Goal: Task Accomplishment & Management: Manage account settings

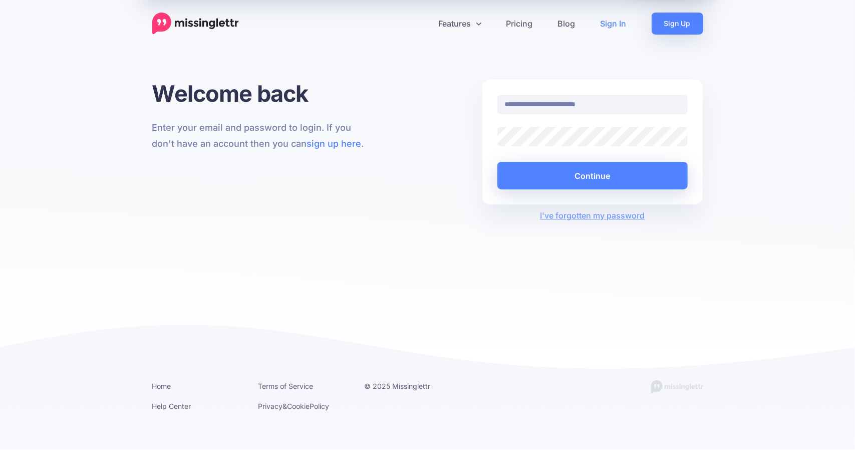
click at [497, 146] on div at bounding box center [497, 146] width 0 height 0
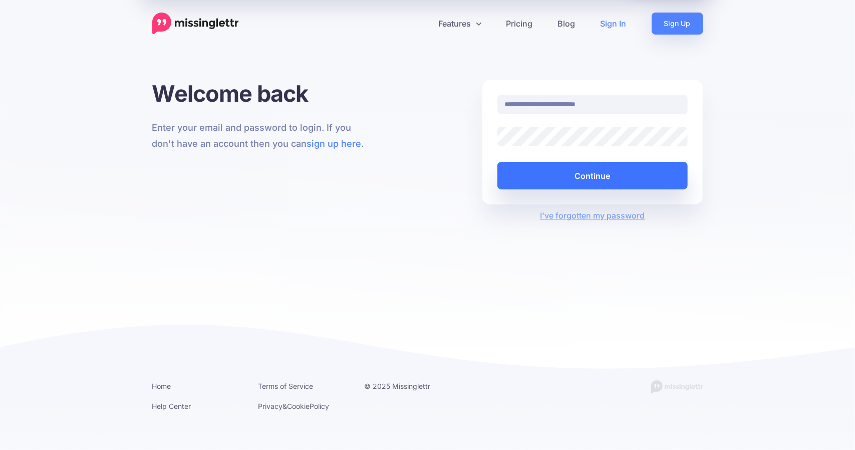
click at [585, 176] on button "Continue" at bounding box center [592, 176] width 191 height 28
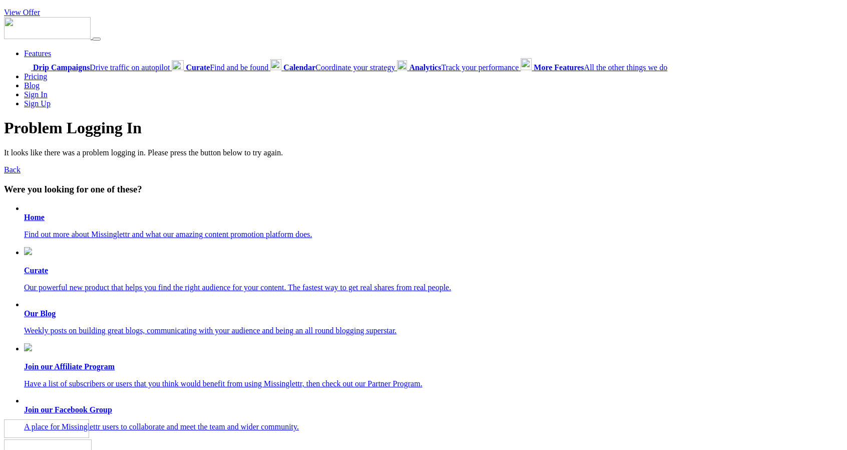
click at [30, 215] on b "Home" at bounding box center [34, 217] width 21 height 9
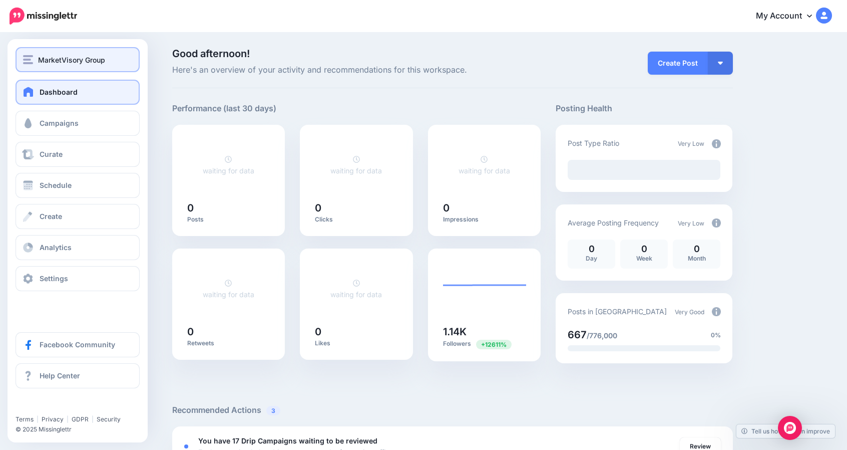
click at [60, 61] on span "MarketVisory Group" at bounding box center [71, 60] width 67 height 12
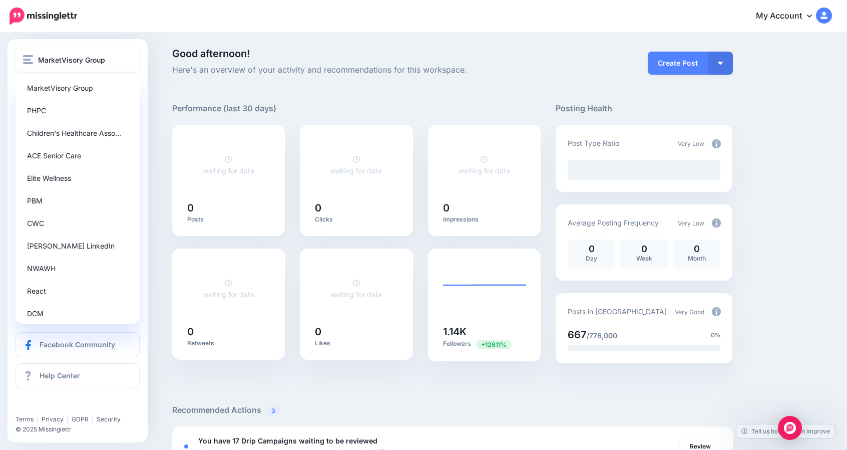
scroll to position [99, 0]
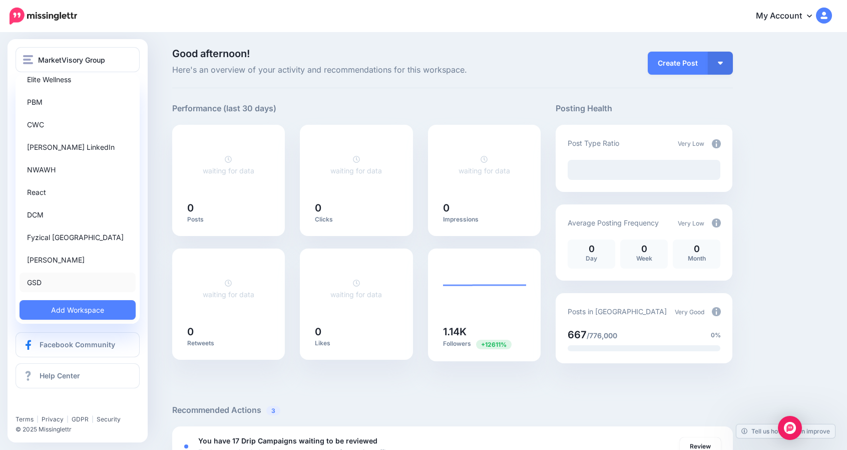
click at [34, 284] on link "GSD" at bounding box center [78, 282] width 116 height 20
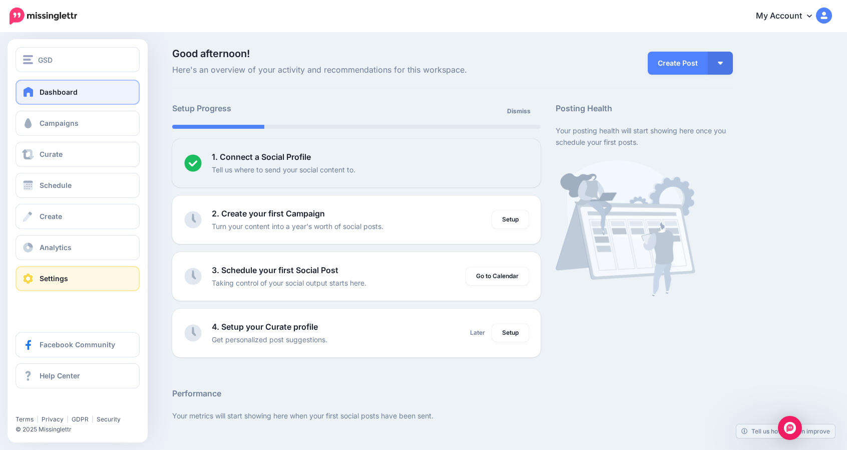
click at [47, 275] on span "Settings" at bounding box center [54, 278] width 29 height 9
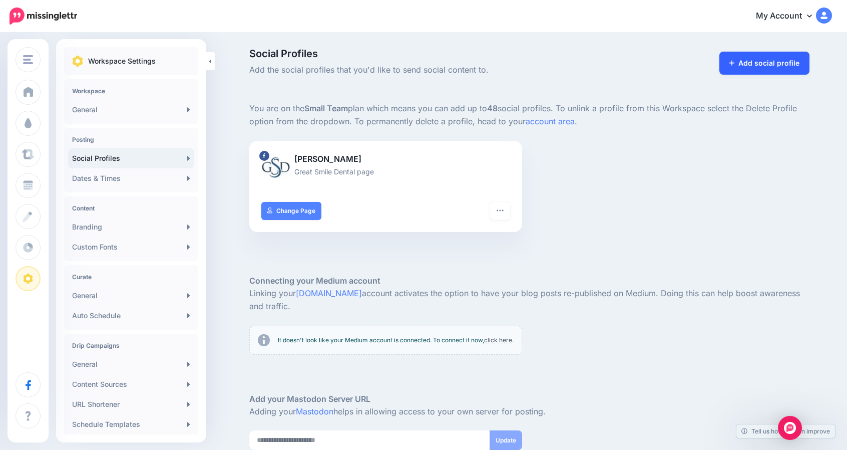
click at [741, 64] on link "Add social profile" at bounding box center [765, 63] width 91 height 23
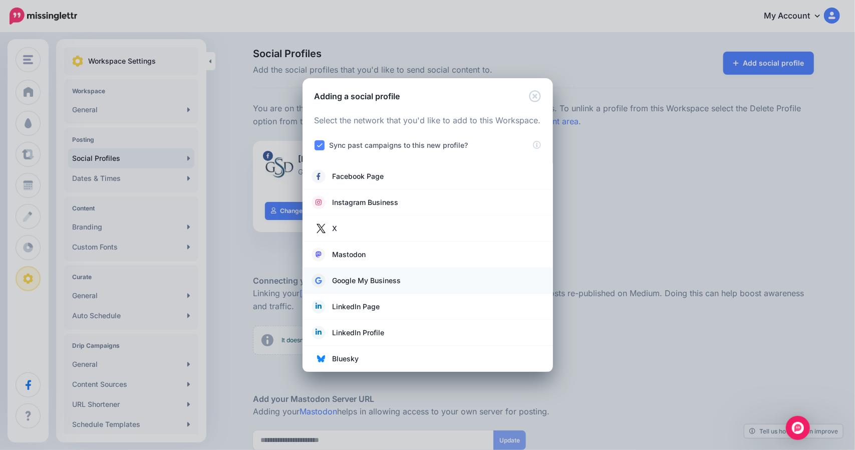
click at [359, 281] on span "Google My Business" at bounding box center [367, 280] width 69 height 12
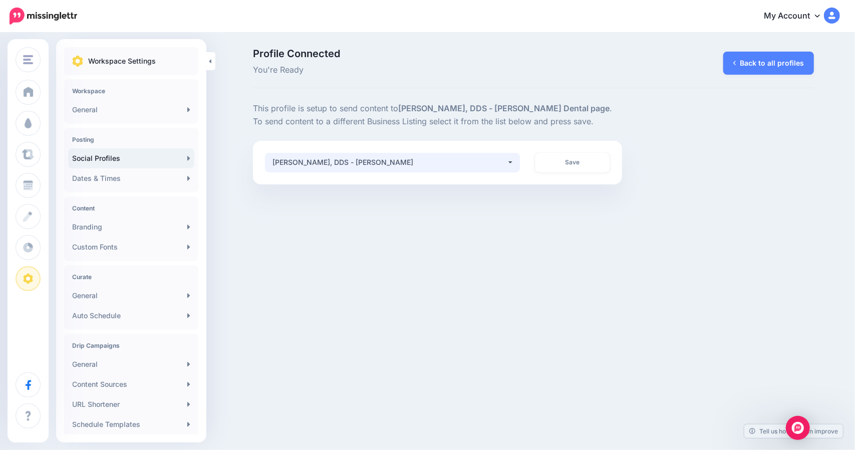
click at [494, 161] on div "[PERSON_NAME], DDS - [PERSON_NAME]" at bounding box center [389, 162] width 234 height 12
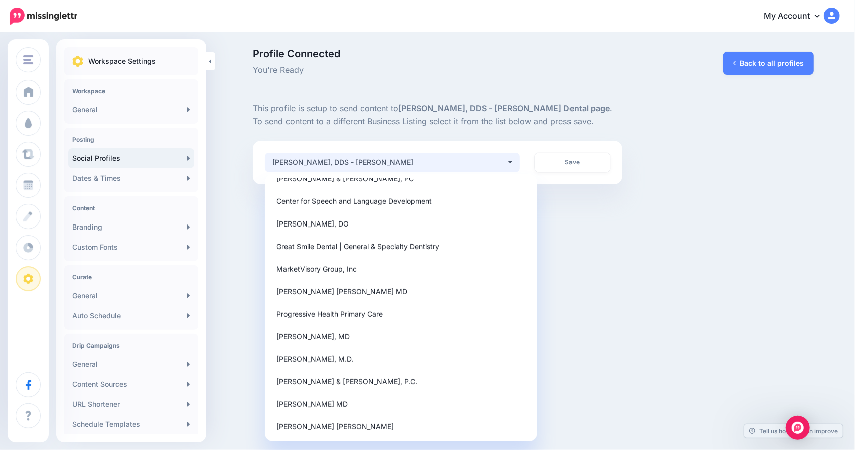
scroll to position [570, 0]
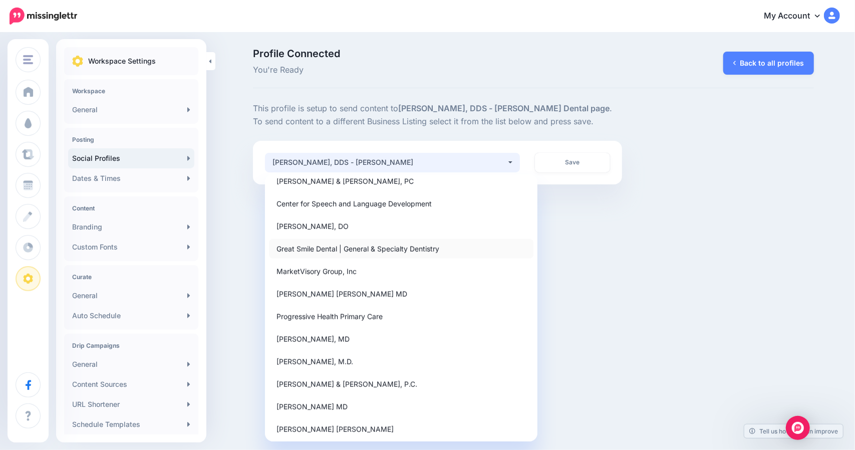
click at [319, 249] on span "Great Smile Dental | General & Specialty Dentistry" at bounding box center [357, 248] width 163 height 12
select select "**********"
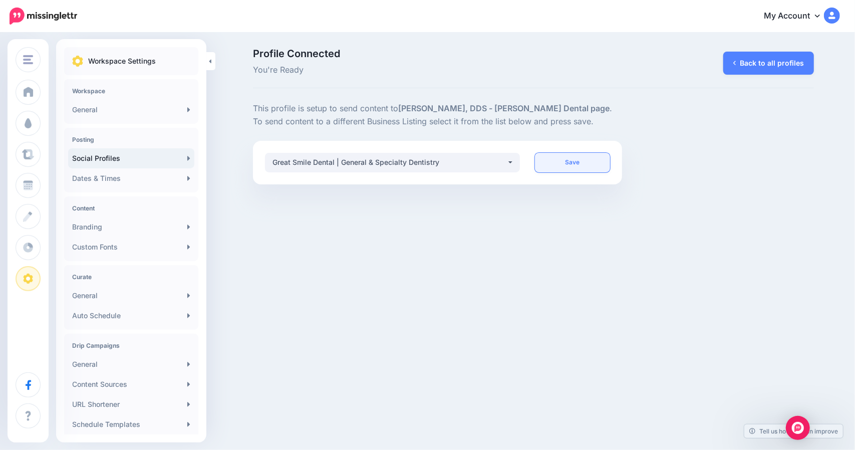
click at [565, 162] on link "Save" at bounding box center [572, 163] width 75 height 20
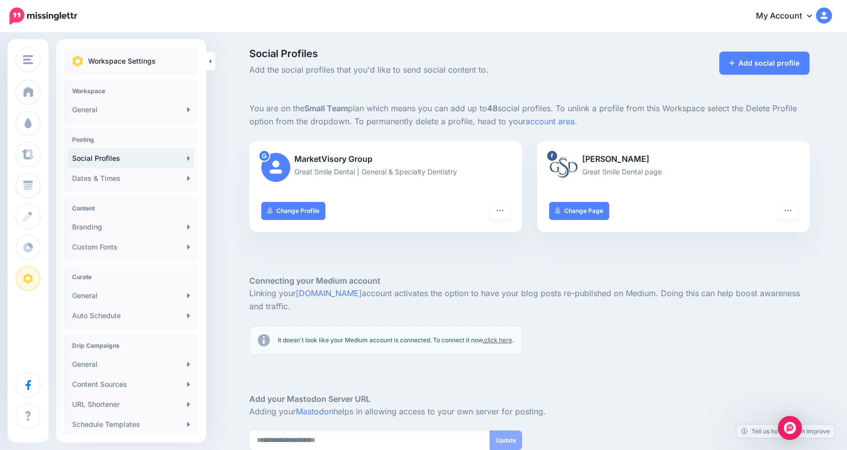
click at [811, 12] on link "My Account" at bounding box center [789, 16] width 86 height 25
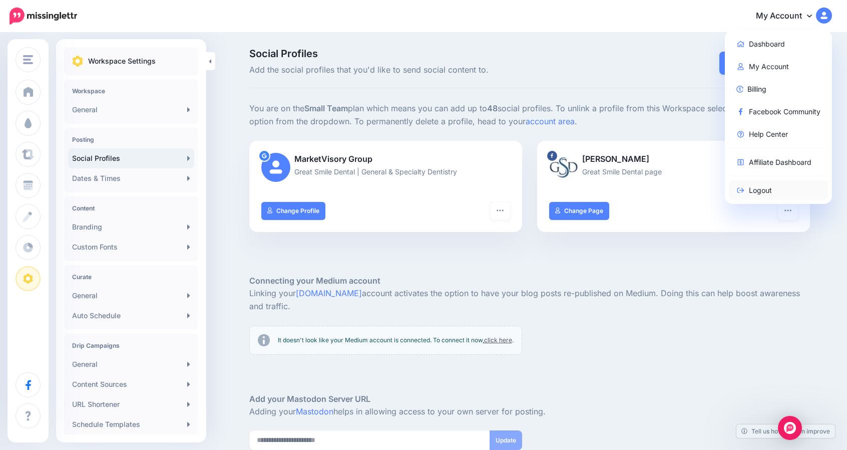
click at [767, 186] on link "Logout" at bounding box center [779, 190] width 100 height 20
